Goal: Transaction & Acquisition: Subscribe to service/newsletter

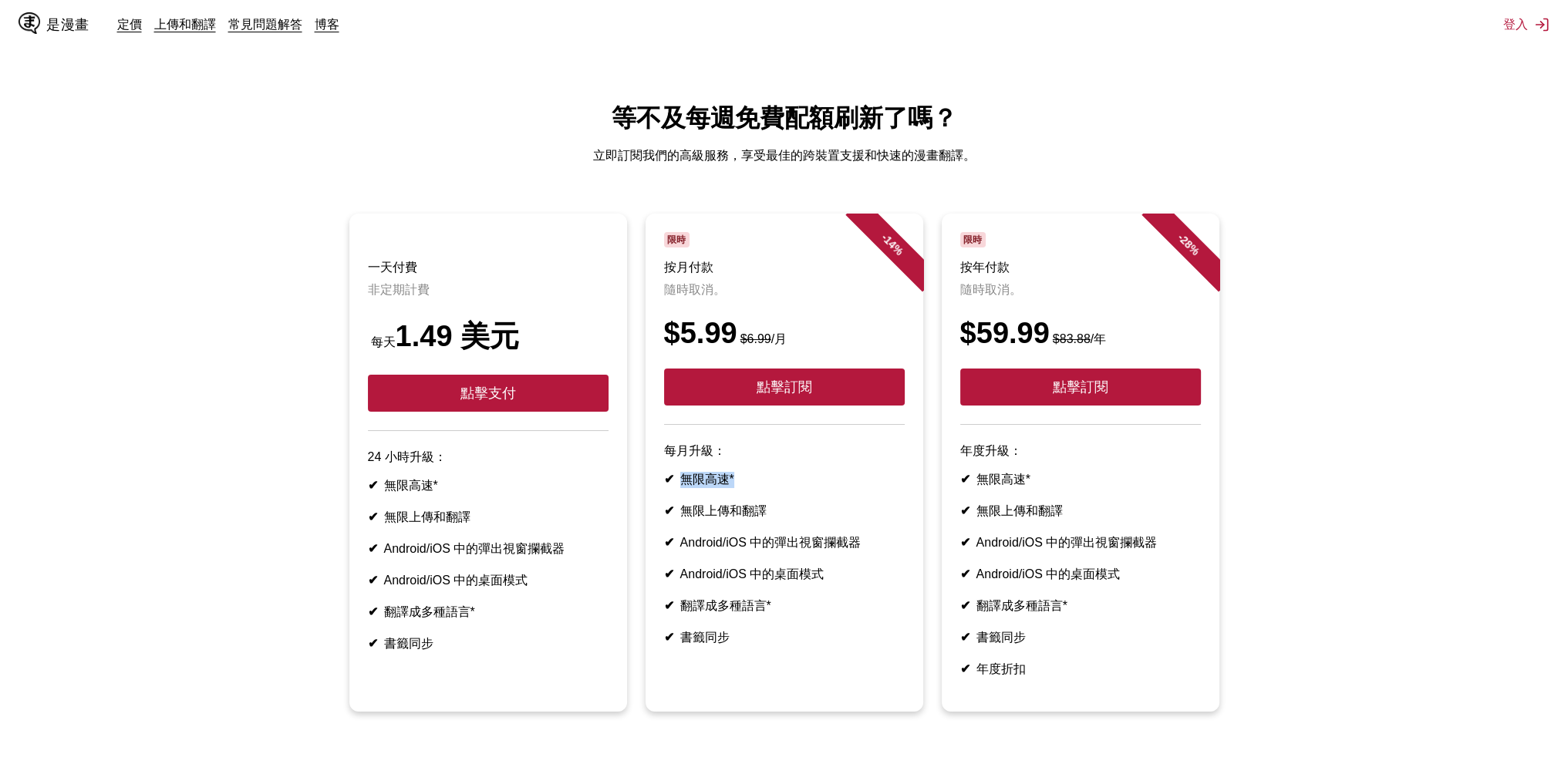
drag, startPoint x: 684, startPoint y: 501, endPoint x: 737, endPoint y: 502, distance: 53.0
click at [737, 488] on li "✔ 無限高速*" at bounding box center [784, 480] width 241 height 16
click at [739, 513] on ul "✔ 無限高速* ✔ 無限上傳和翻譯 ✔ Android/iOS 中的彈出視窗攔截器 ✔ Android/iOS 中的桌面模式 ✔ 翻譯成多種語言* ✔ 書籤同步" at bounding box center [784, 559] width 241 height 174
drag, startPoint x: 679, startPoint y: 530, endPoint x: 796, endPoint y: 533, distance: 117.0
click at [796, 520] on li "✔ 無限上傳和翻譯" at bounding box center [784, 511] width 241 height 16
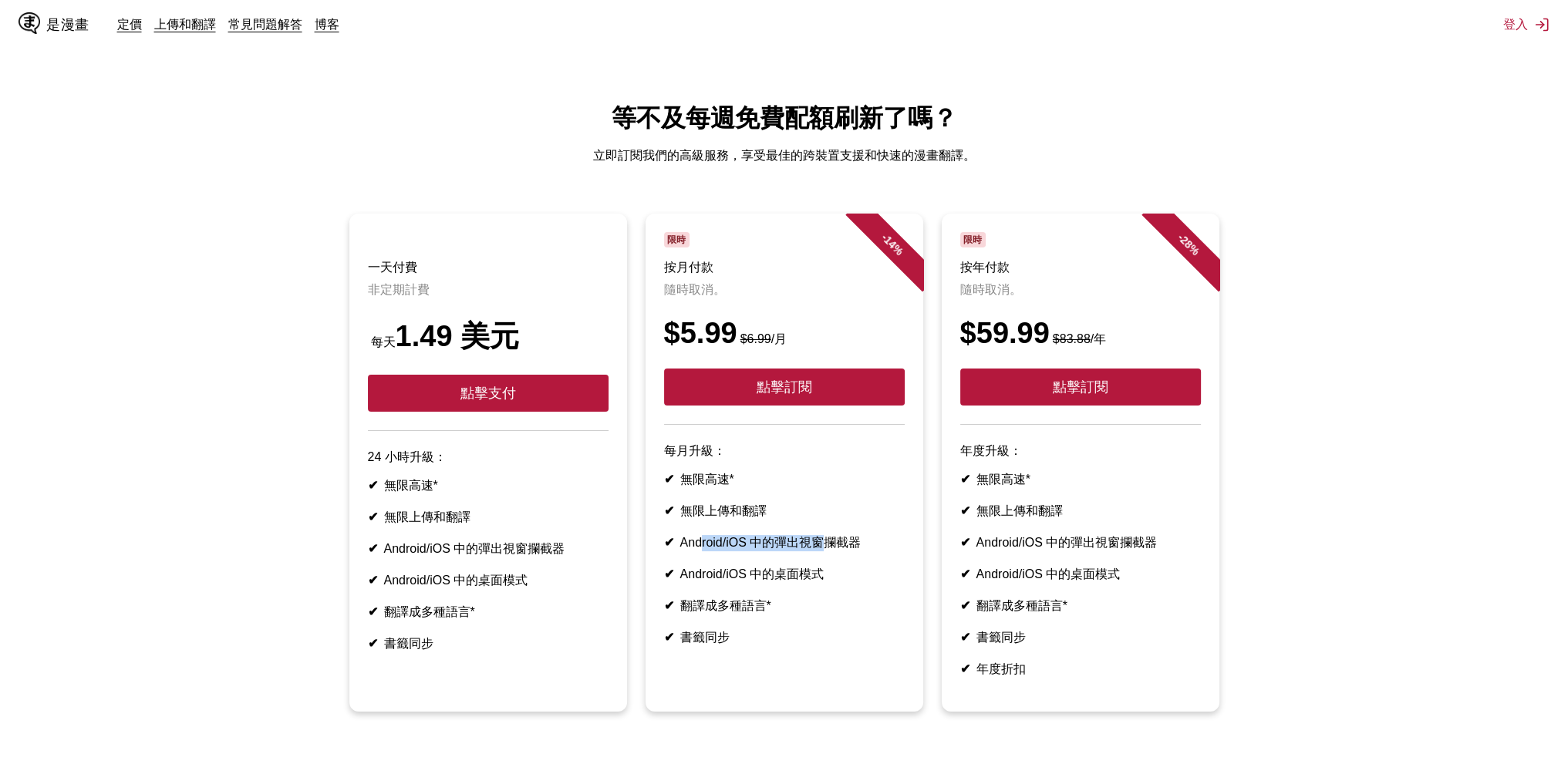
drag, startPoint x: 700, startPoint y: 555, endPoint x: 819, endPoint y: 558, distance: 119.0
click at [817, 551] on li "✔ Android/iOS 中的彈出視窗攔截器" at bounding box center [784, 543] width 241 height 16
click at [59, 20] on font "是漫畫" at bounding box center [68, 24] width 43 height 15
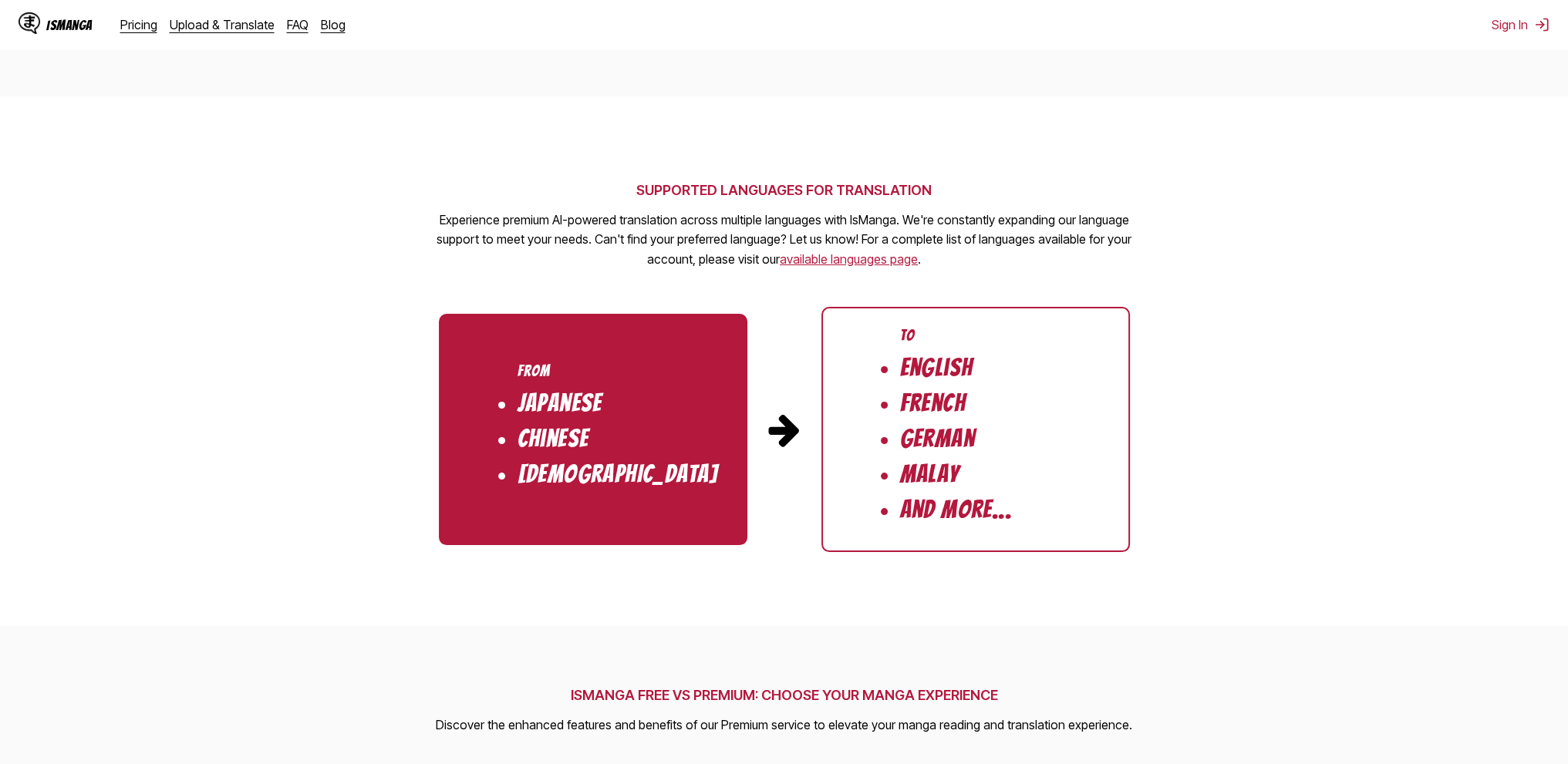
scroll to position [1390, 0]
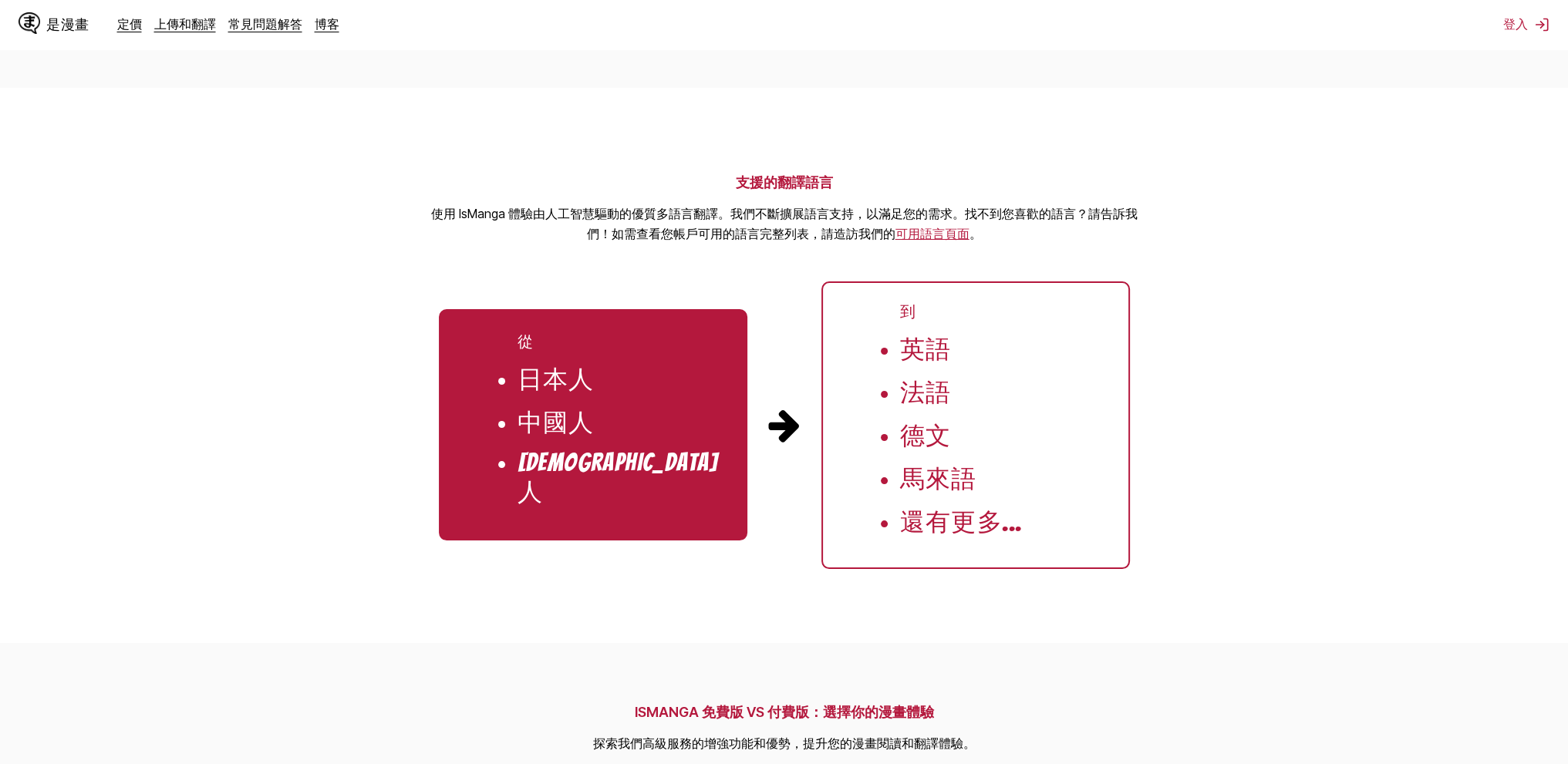
click at [1274, 234] on section "支援的翻譯語言 使用 IsManga 體驗由人工智慧驅動的優質多語言翻譯。我們不斷擴展語言支持，以滿足您的需求。找不到您喜歡的語言？請告訴我們！如需查看您帳戶…" at bounding box center [784, 365] width 1568 height 555
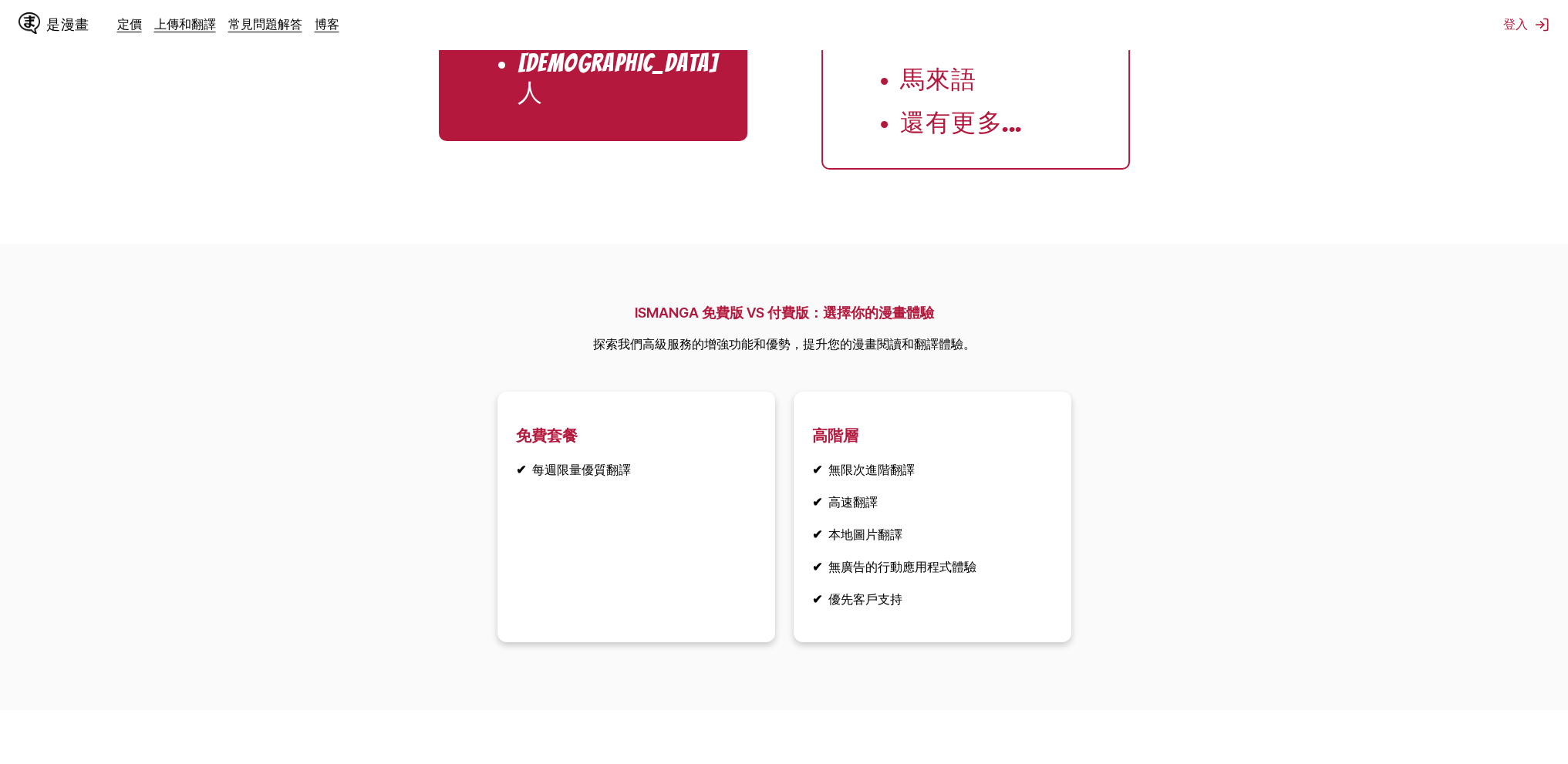
scroll to position [1930, 0]
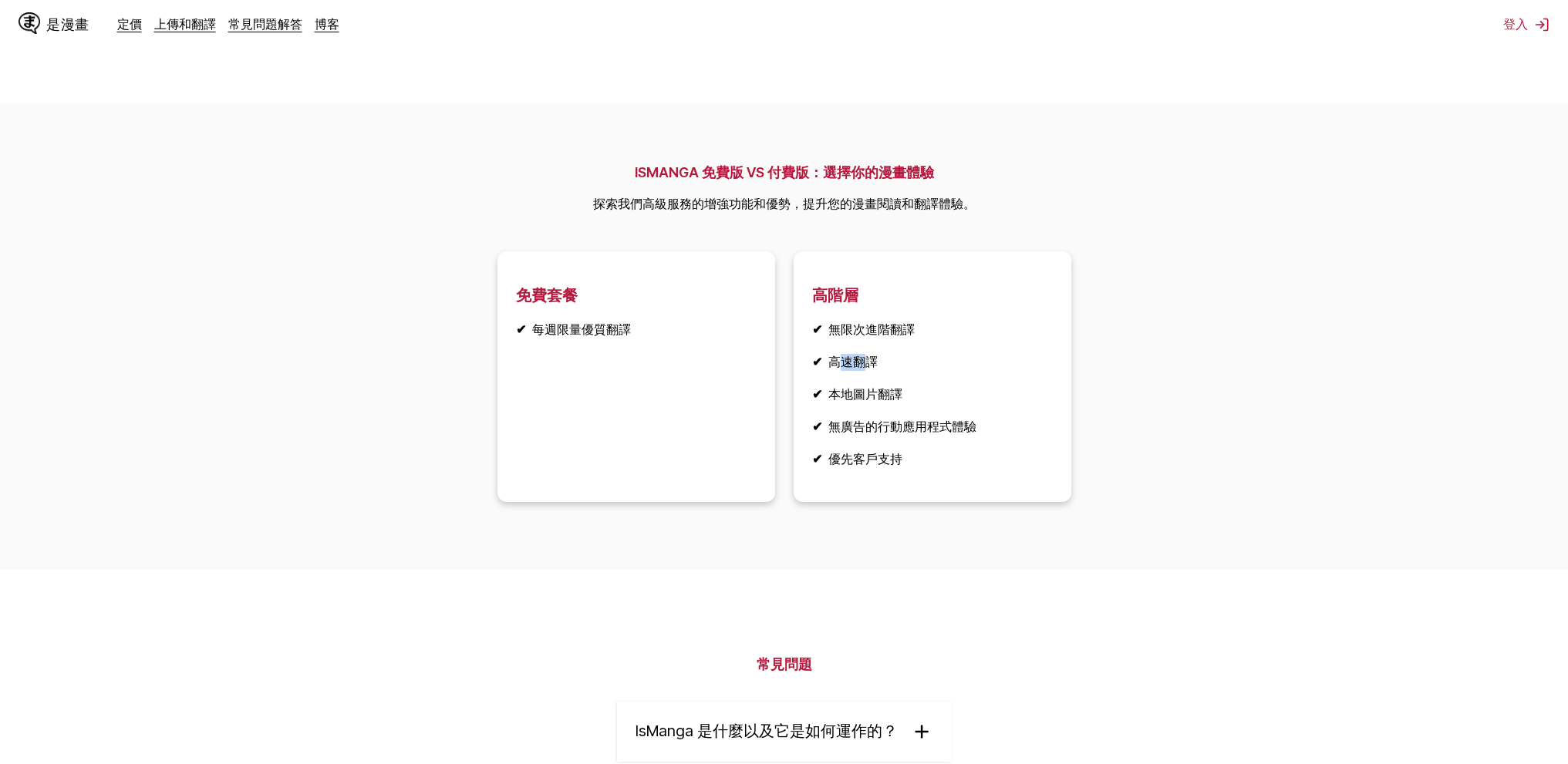
drag, startPoint x: 835, startPoint y: 388, endPoint x: 873, endPoint y: 389, distance: 38.0
click at [870, 370] on font "高速翻譯" at bounding box center [853, 362] width 50 height 15
click at [879, 401] on ul "✔ 無限次進階翻譯 ✔ 高速翻譯 ✔ 本地圖片翻譯 ✔ 無廣告的行動應用程式體驗 ✔ 優先客戶支持" at bounding box center [932, 394] width 241 height 147
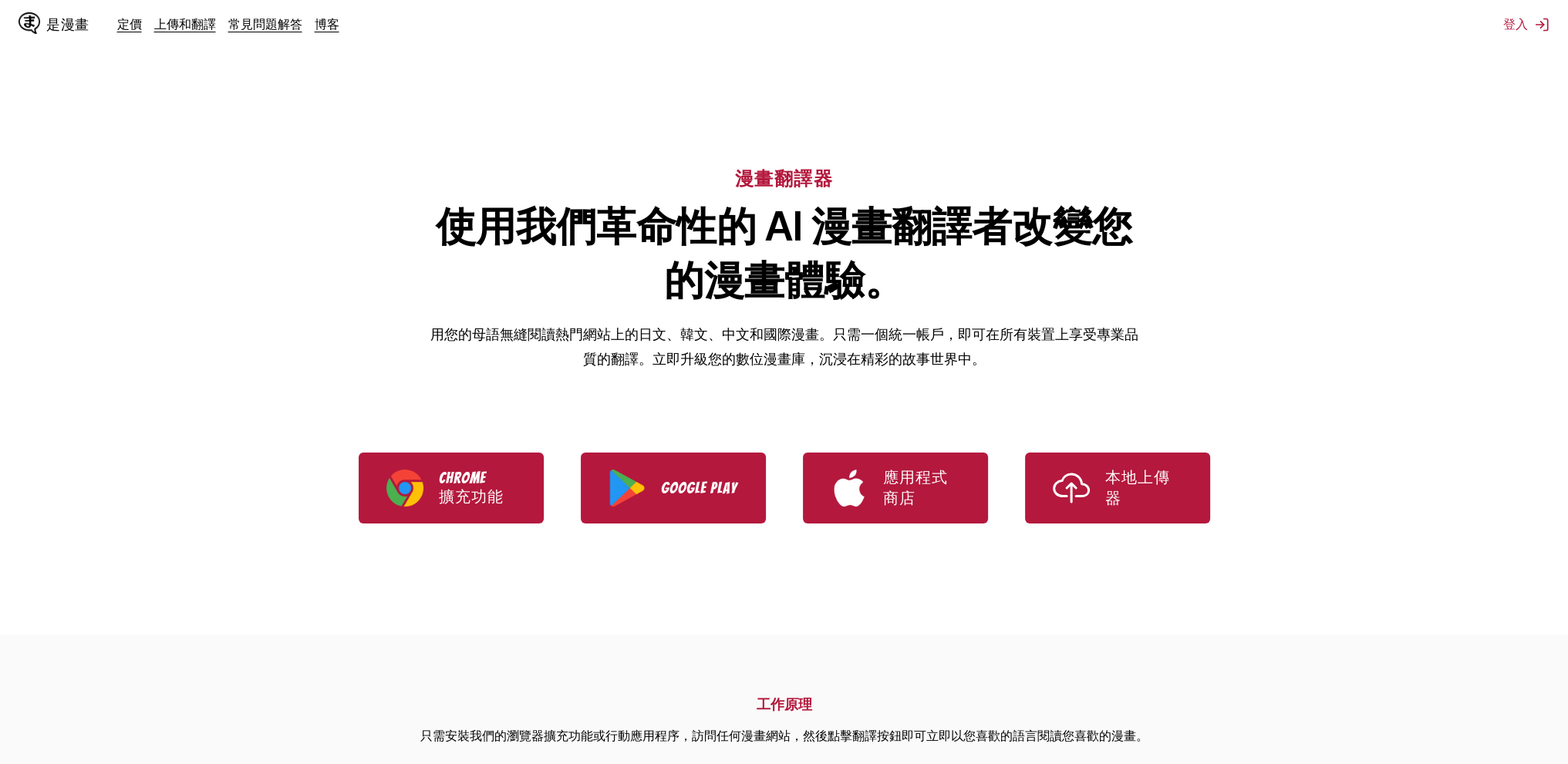
scroll to position [0, 0]
click at [3, 19] on div "是漫畫 定價 上傳和翻譯 常見問題解答 博客 登入 定價 上傳並翻譯 常問問題 部落格" at bounding box center [784, 25] width 1568 height 50
